Goal: Task Accomplishment & Management: Complete application form

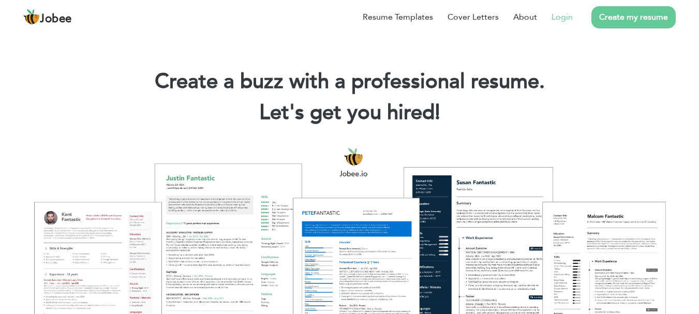
click at [554, 19] on link "Login" at bounding box center [561, 17] width 21 height 12
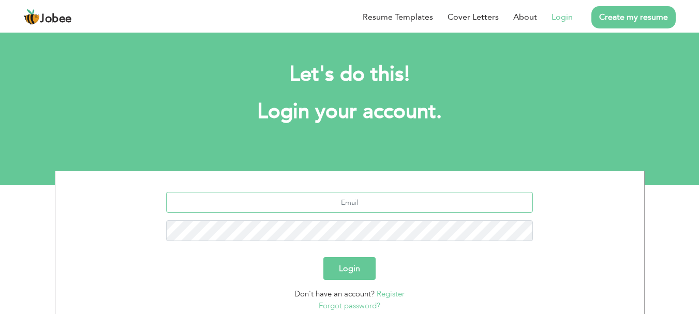
click at [275, 202] on input "text" at bounding box center [349, 202] width 367 height 21
paste input "ahmadyasin5173@gmail.com"
type input "ahmadyasin5173@gmail.com"
click at [358, 264] on button "Login" at bounding box center [349, 268] width 52 height 23
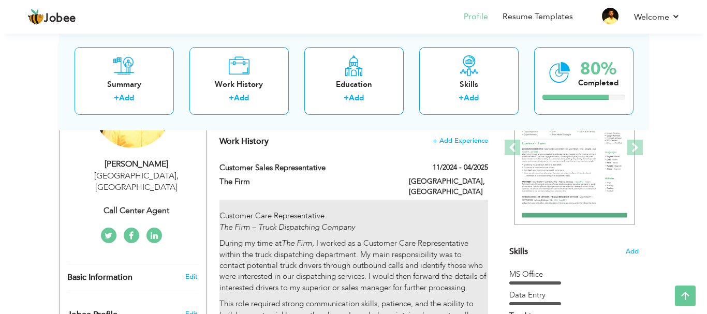
scroll to position [145, 0]
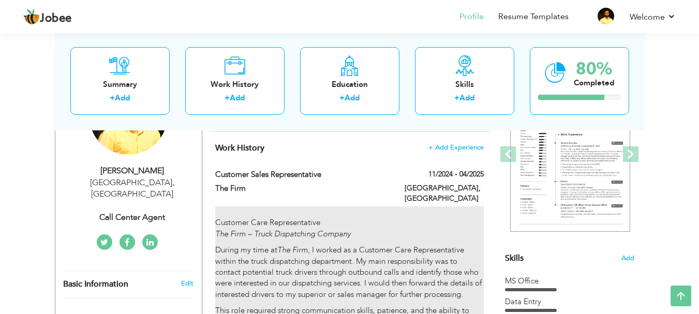
click at [443, 217] on p "Customer Care Representative The Firm – Truck Dispatching Company" at bounding box center [349, 228] width 268 height 22
type input "Customer sales Representative"
type input "The Firm"
type input "11/2024"
type input "04/2025"
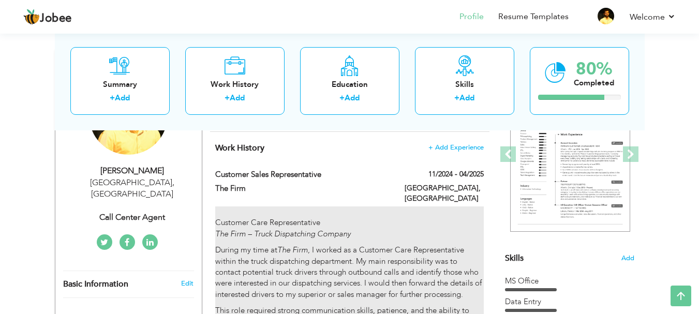
type input "[GEOGRAPHIC_DATA]"
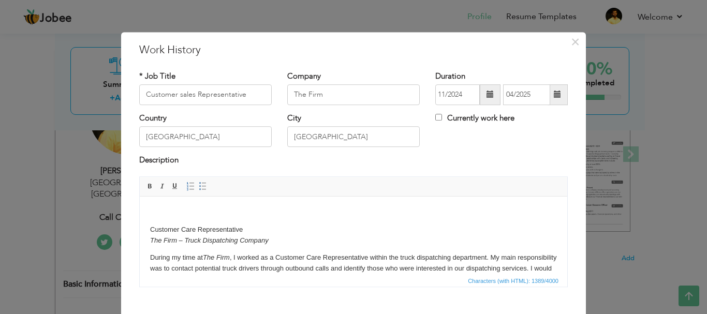
scroll to position [127, 0]
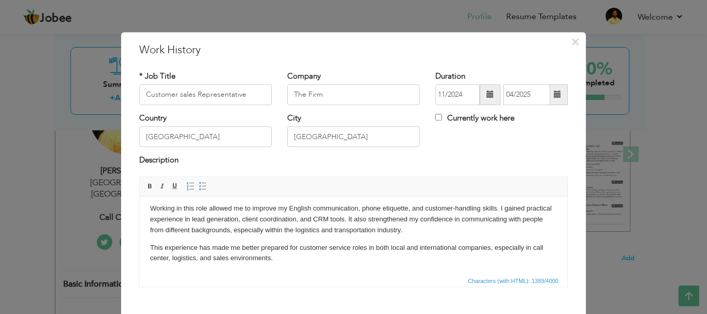
drag, startPoint x: 563, startPoint y: 218, endPoint x: 689, endPoint y: 488, distance: 298.3
click at [570, 39] on span "×" at bounding box center [574, 42] width 9 height 19
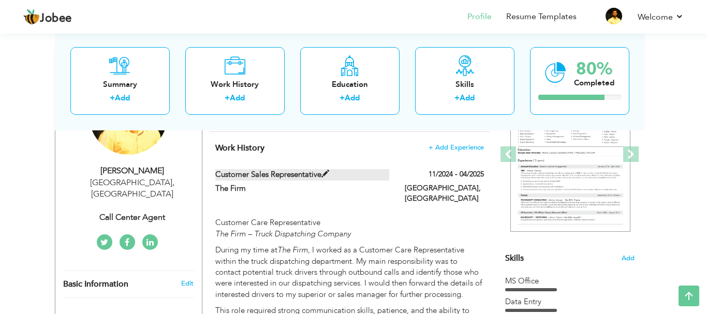
scroll to position [0, 0]
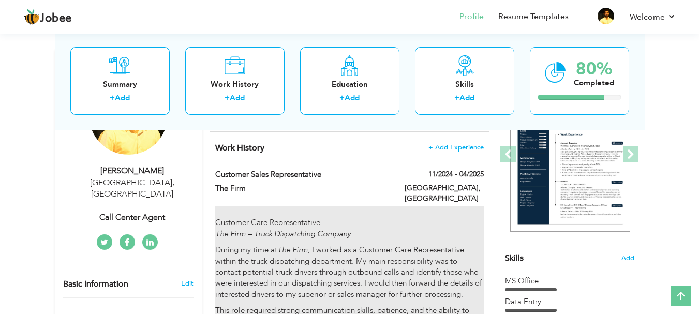
click at [273, 217] on p "Customer Care Representative The Firm – Truck Dispatching Company" at bounding box center [349, 228] width 268 height 22
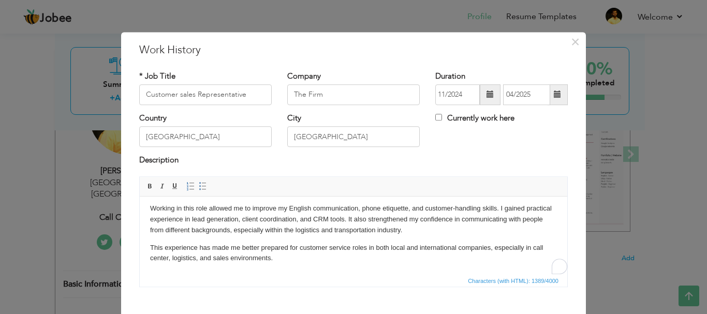
scroll to position [127, 0]
click at [571, 36] on span "×" at bounding box center [574, 42] width 9 height 19
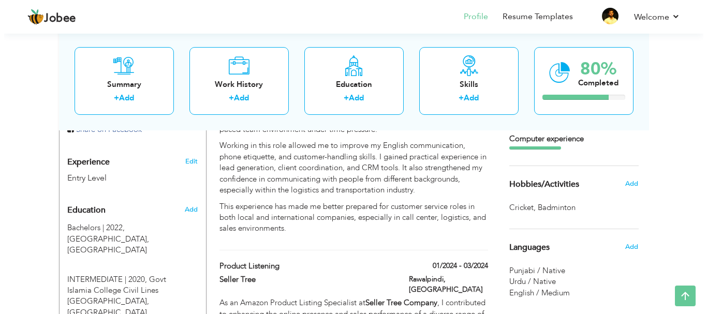
scroll to position [404, 0]
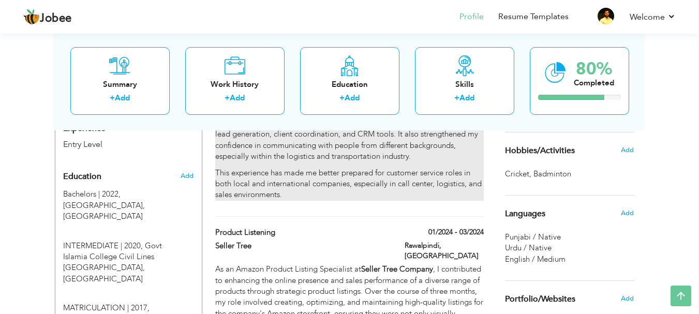
click at [365, 134] on p "Working in this role allowed me to improve my English communication, phone etiq…" at bounding box center [349, 134] width 268 height 55
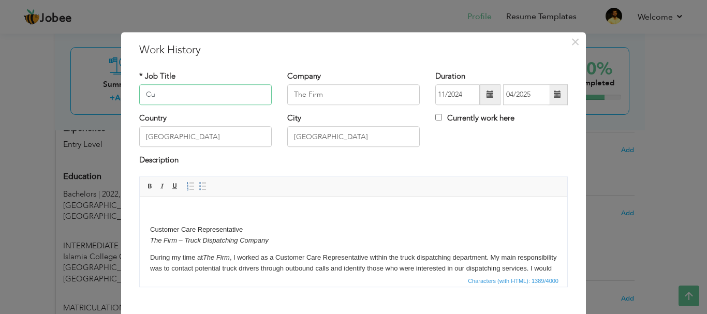
type input "C"
click at [347, 229] on p "Customer Care Representative The Firm – Truck Dispatching Company" at bounding box center [353, 235] width 407 height 22
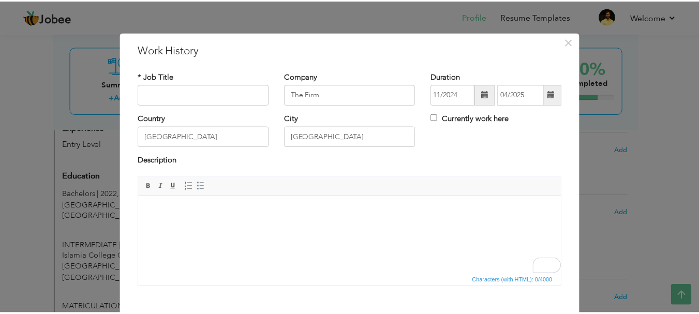
scroll to position [57, 0]
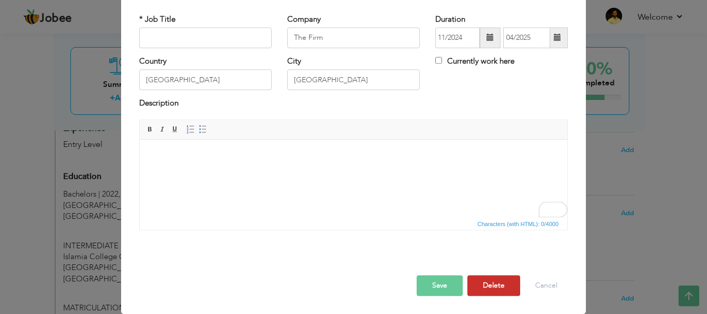
click at [486, 281] on button "Delete" at bounding box center [493, 285] width 53 height 21
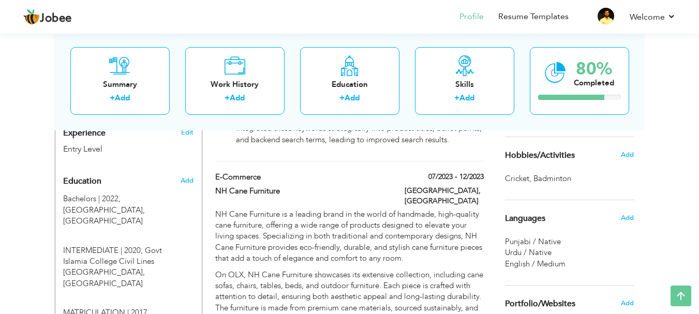
scroll to position [415, 0]
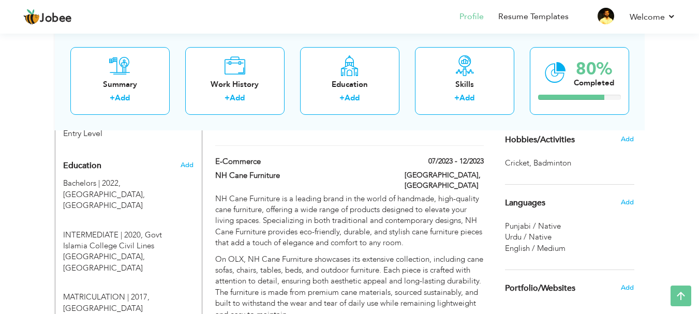
drag, startPoint x: 392, startPoint y: 161, endPoint x: 412, endPoint y: 139, distance: 29.7
click at [418, 111] on div "Welcome to the Jobee Profile Builder! 1. Fill out your information below. 2. Ch…" at bounding box center [350, 241] width 590 height 1240
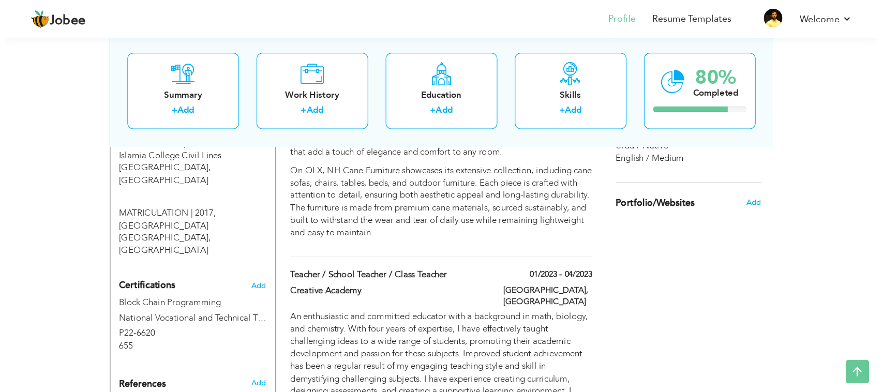
scroll to position [523, 0]
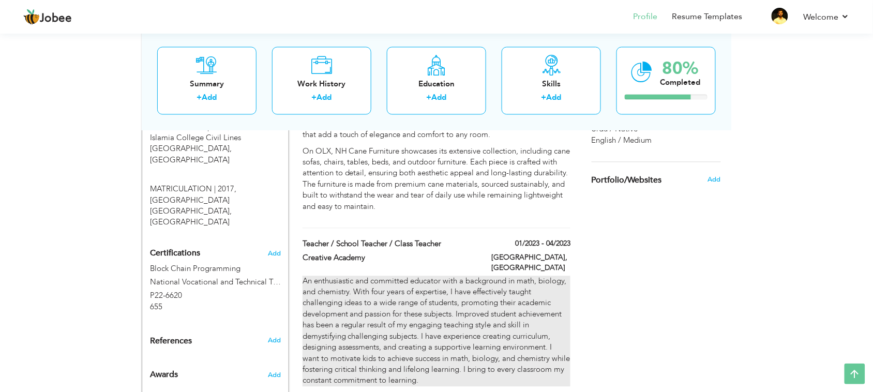
click at [542, 276] on div "An enthusiastic and committed educator with a background in math, biology, and …" at bounding box center [437, 331] width 268 height 111
type input "Teacher / School Teacher / Class Teacher"
type input "Creative Academy"
type input "01/2023"
type input "04/2023"
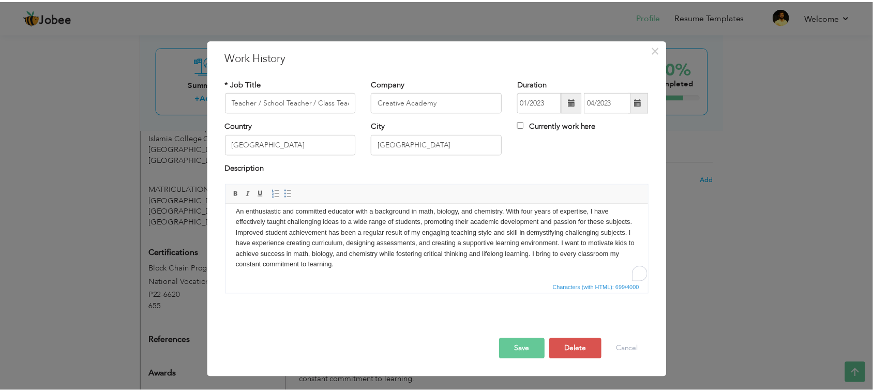
scroll to position [0, 0]
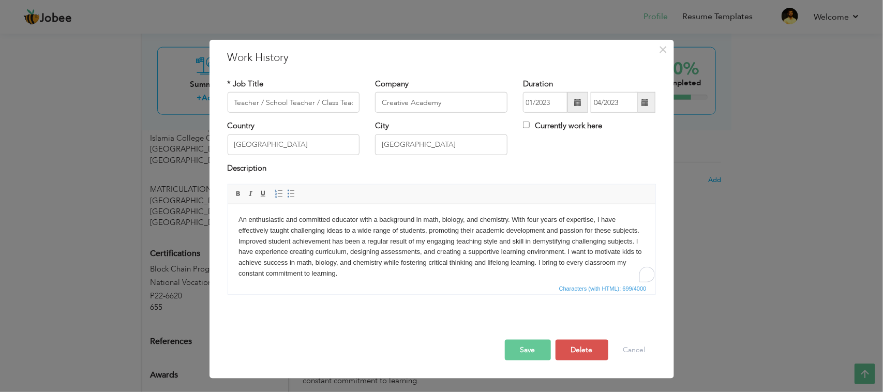
drag, startPoint x: 648, startPoint y: 229, endPoint x: 891, endPoint y: 405, distance: 300.3
click at [636, 313] on button "Cancel" at bounding box center [634, 350] width 43 height 21
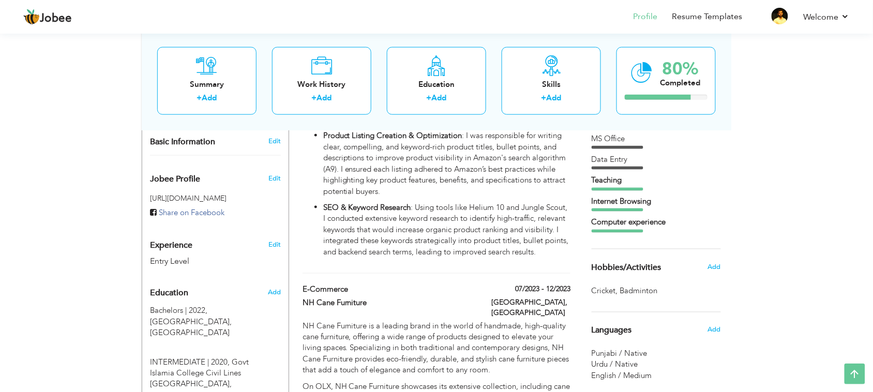
scroll to position [285, 0]
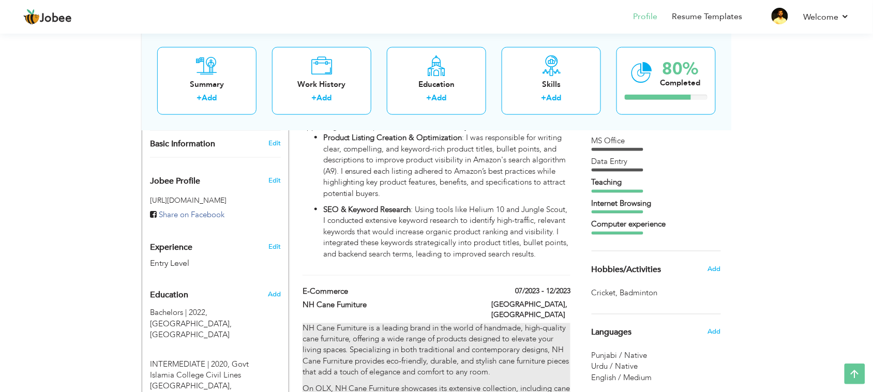
click at [396, 313] on p "NH Cane Furniture is a leading brand in the world of handmade, high-quality can…" at bounding box center [437, 350] width 268 height 55
type input "E-commerce"
type input "NH Cane Furniture"
type input "07/2023"
type input "12/2023"
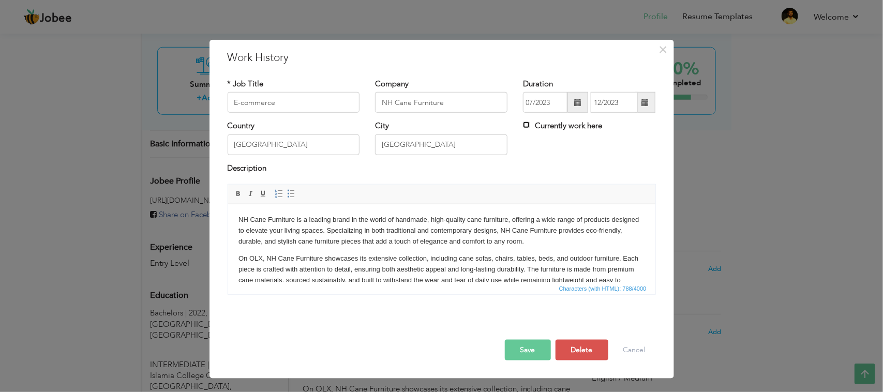
click at [524, 126] on input "Currently work here" at bounding box center [526, 125] width 7 height 7
checkbox input "true"
click at [529, 127] on input "Currently work here" at bounding box center [526, 125] width 7 height 7
checkbox input "false"
click at [635, 313] on button "Cancel" at bounding box center [634, 350] width 43 height 21
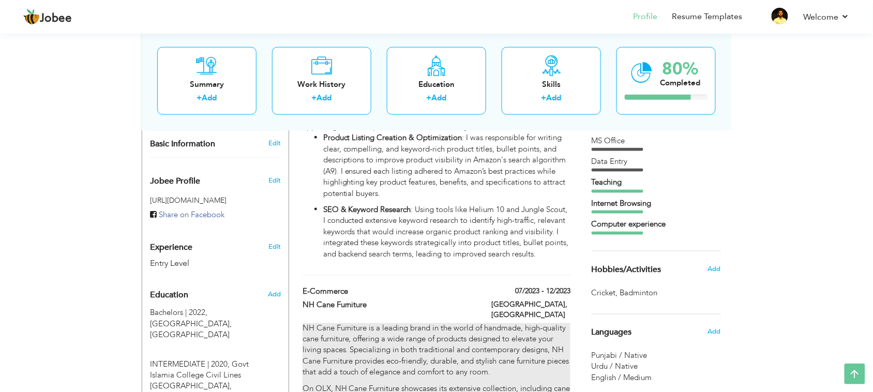
click at [338, 313] on p "NH Cane Furniture is a leading brand in the world of handmade, high-quality can…" at bounding box center [437, 350] width 268 height 55
type input "12/2023"
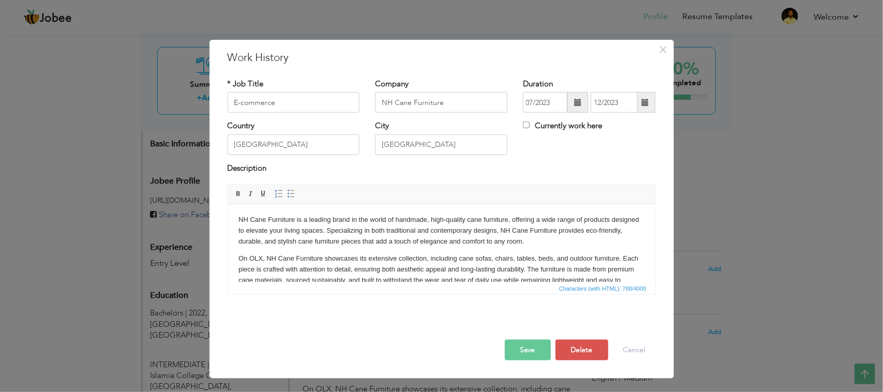
click at [533, 313] on button "Save" at bounding box center [528, 350] width 46 height 21
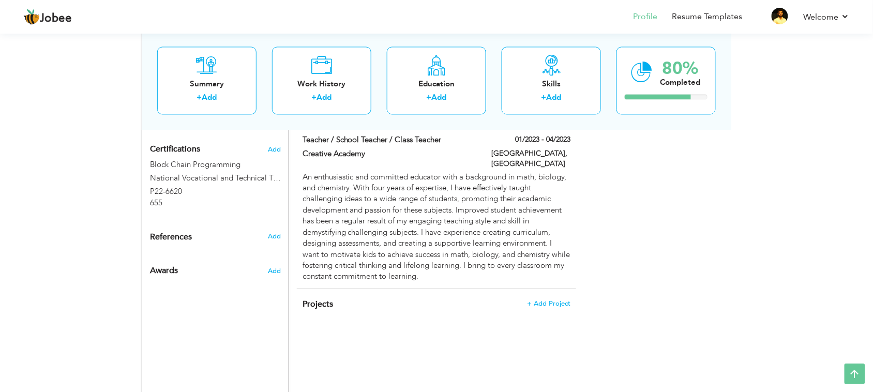
scroll to position [665, 0]
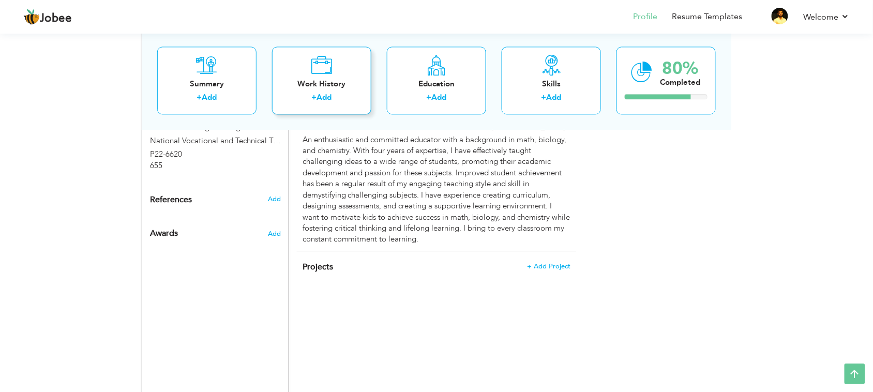
click at [314, 92] on div "Work History + Add" at bounding box center [321, 81] width 99 height 68
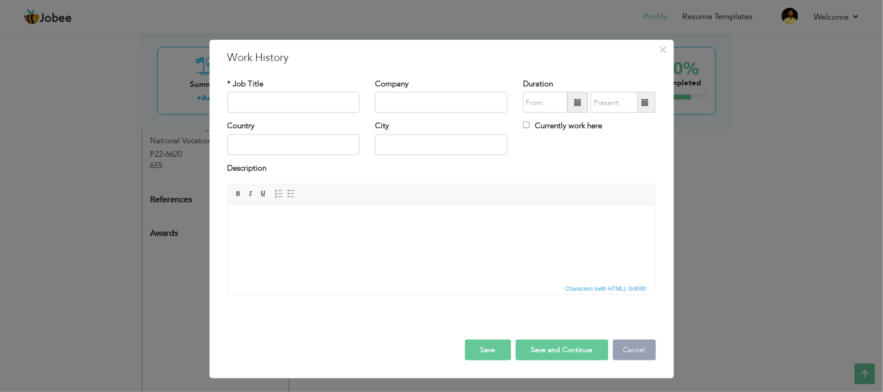
click at [641, 313] on button "Cancel" at bounding box center [634, 350] width 43 height 21
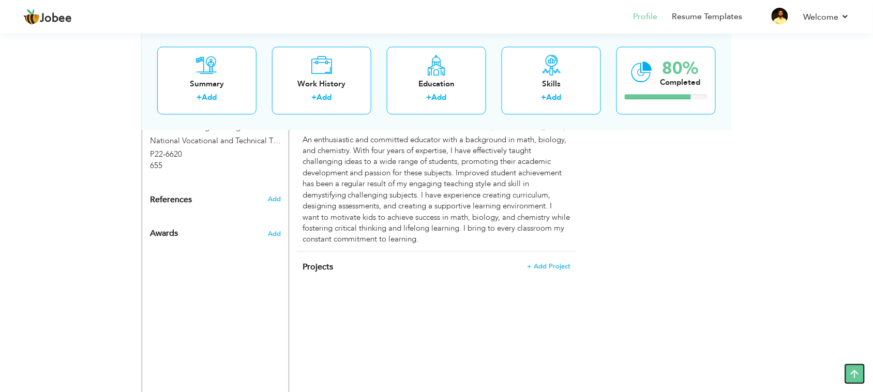
click at [706, 313] on icon at bounding box center [855, 374] width 21 height 21
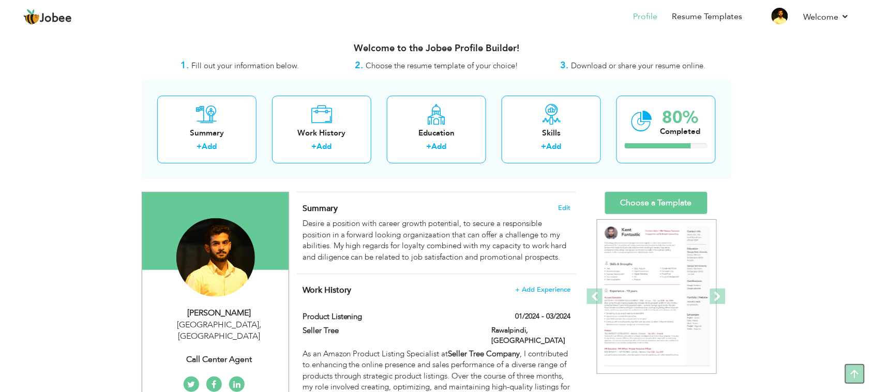
scroll to position [0, 0]
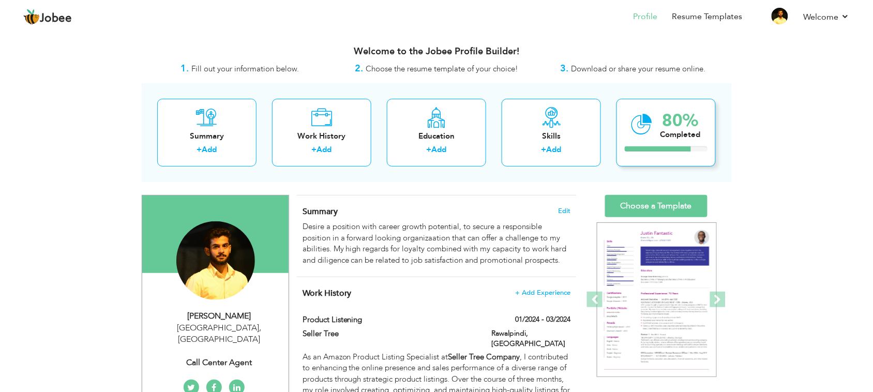
click at [657, 130] on div "80% Completed" at bounding box center [666, 133] width 99 height 68
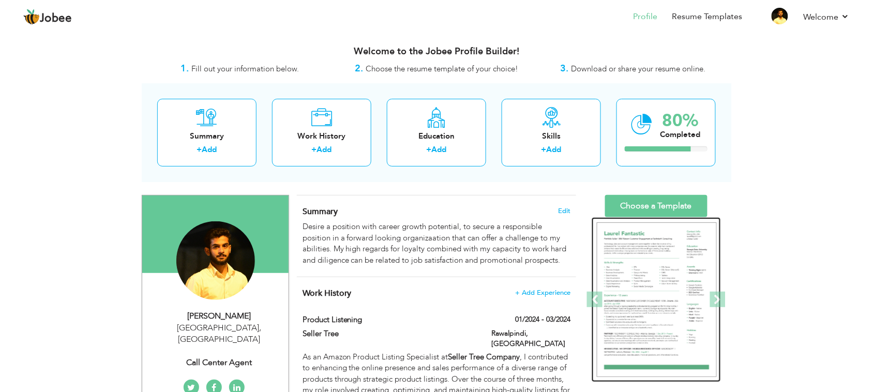
click at [650, 274] on img at bounding box center [657, 299] width 120 height 155
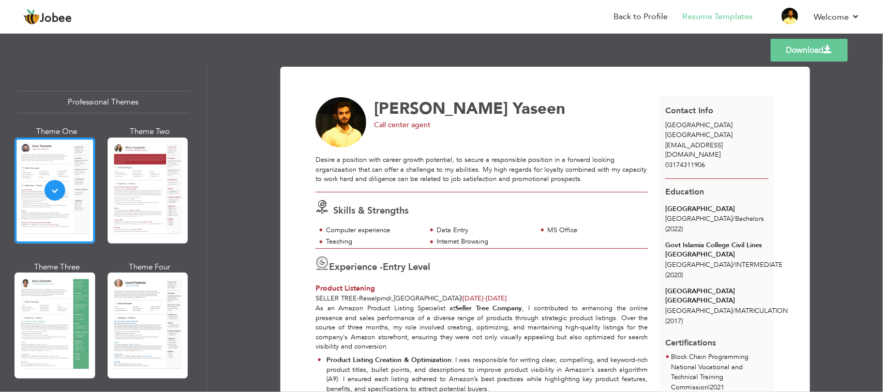
click at [781, 52] on link "Download" at bounding box center [809, 50] width 77 height 23
click at [820, 50] on link "Download" at bounding box center [809, 50] width 77 height 23
